Goal: Information Seeking & Learning: Learn about a topic

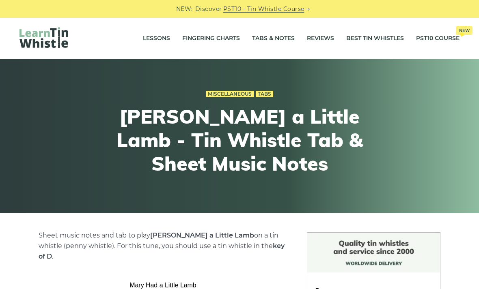
click at [226, 37] on link "Fingering Charts" at bounding box center [211, 38] width 58 height 20
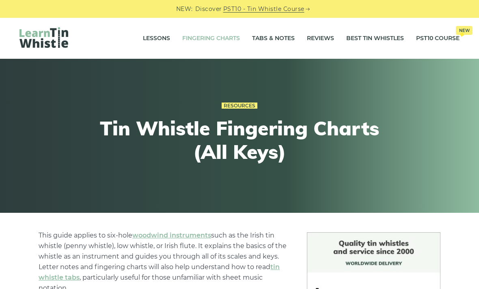
click at [149, 45] on link "Lessons" at bounding box center [156, 38] width 27 height 20
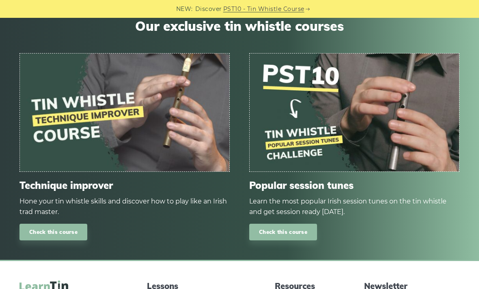
scroll to position [1020, 0]
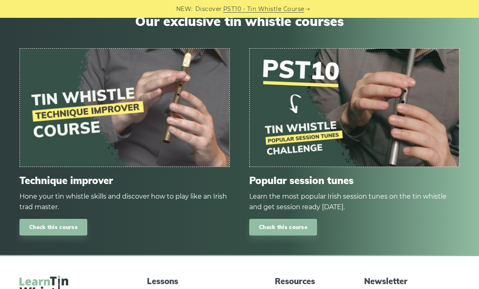
click at [327, 127] on img at bounding box center [354, 108] width 209 height 118
click at [280, 223] on link "Check this course" at bounding box center [283, 227] width 68 height 17
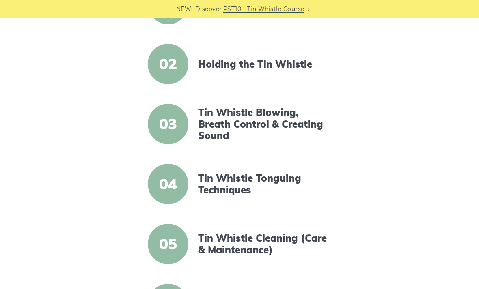
scroll to position [0, 0]
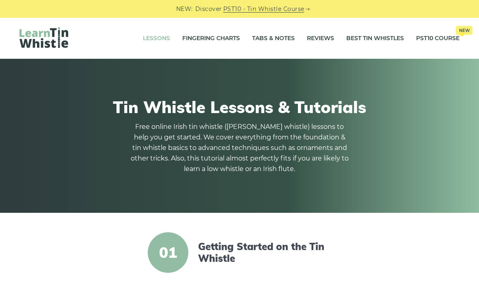
click at [273, 38] on link "Tabs & Notes" at bounding box center [273, 38] width 43 height 20
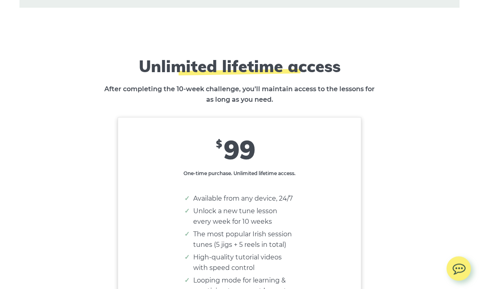
scroll to position [4770, 0]
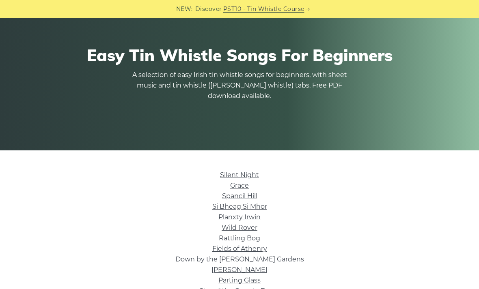
scroll to position [130, 0]
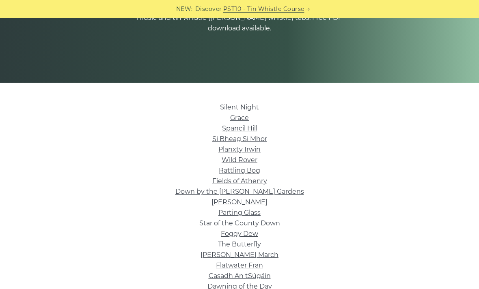
click at [249, 106] on link "Silent Night" at bounding box center [239, 107] width 39 height 8
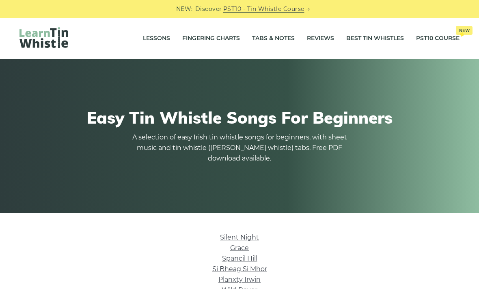
scroll to position [157, 0]
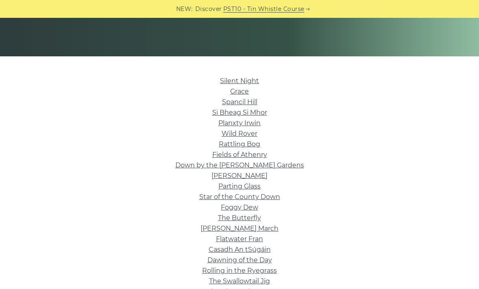
click at [247, 94] on link "Grace" at bounding box center [239, 92] width 19 height 8
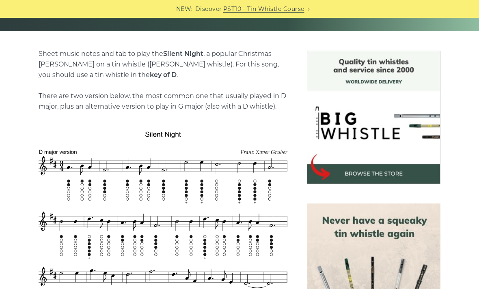
scroll to position [182, 0]
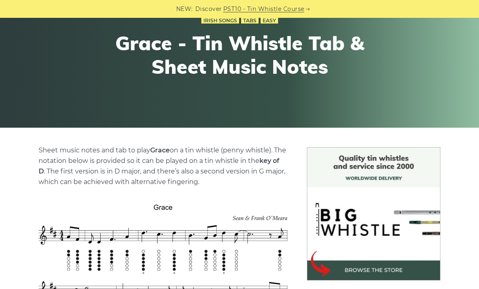
scroll to position [29, 0]
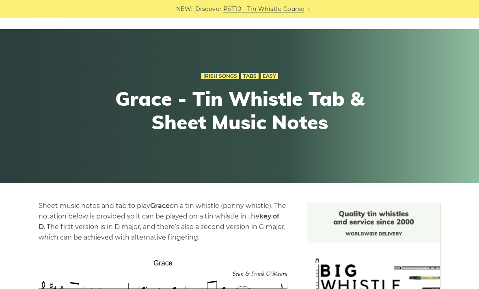
click at [397, 5] on div "NEW: Discover PST10 - Tin Whistle Course" at bounding box center [239, 9] width 479 height 18
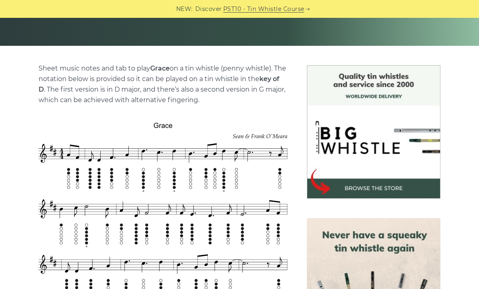
scroll to position [167, 0]
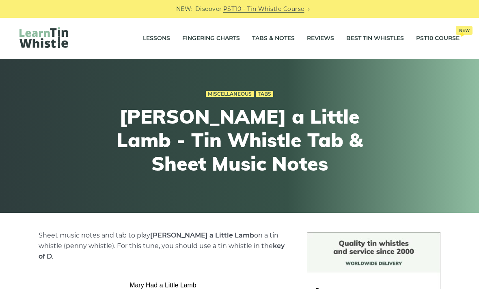
click at [213, 38] on link "Fingering Charts" at bounding box center [211, 38] width 58 height 20
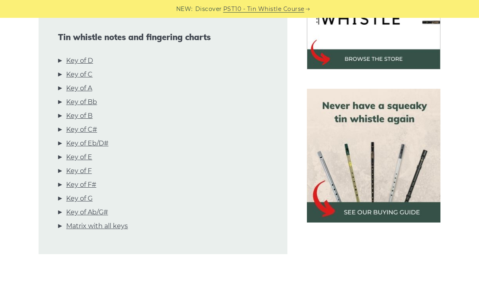
scroll to position [260, 0]
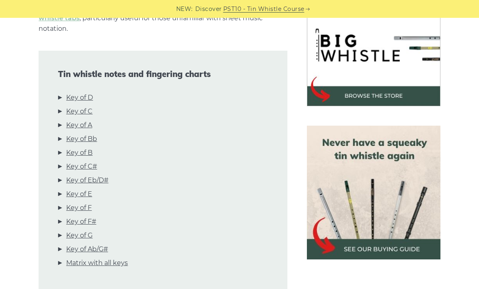
click at [81, 97] on link "Key of D" at bounding box center [79, 98] width 27 height 11
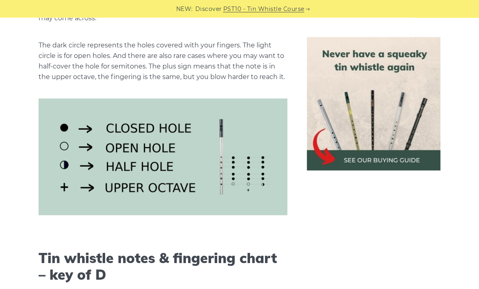
scroll to position [1071, 0]
